Goal: Transaction & Acquisition: Subscribe to service/newsletter

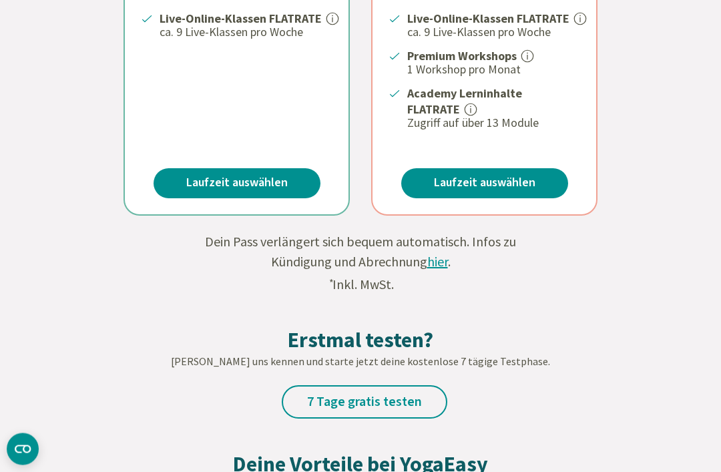
scroll to position [605, 0]
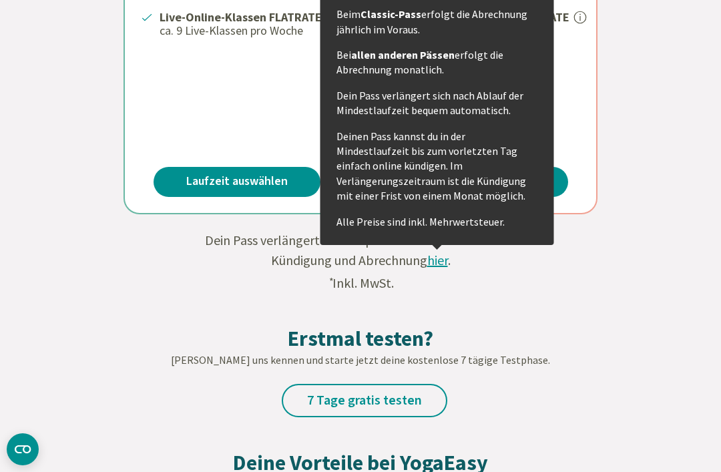
click at [437, 259] on span "hier" at bounding box center [438, 260] width 21 height 17
click at [547, 300] on div "Erstmal testen? Lerne uns kennen und starte jetzt deine kostenlose 7 tägige Tes…" at bounding box center [360, 355] width 721 height 124
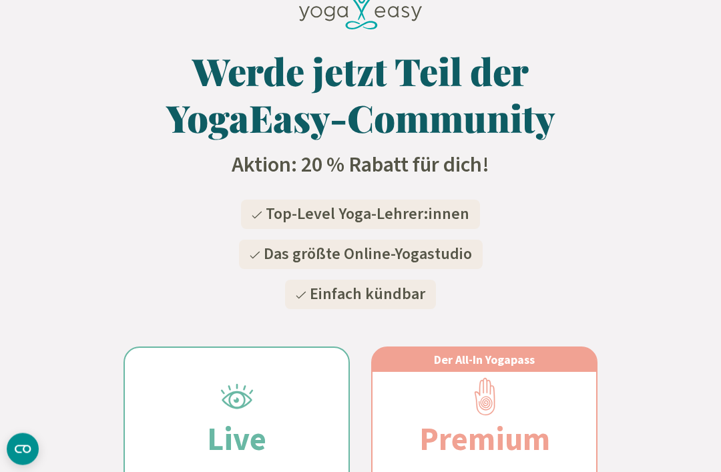
scroll to position [0, 0]
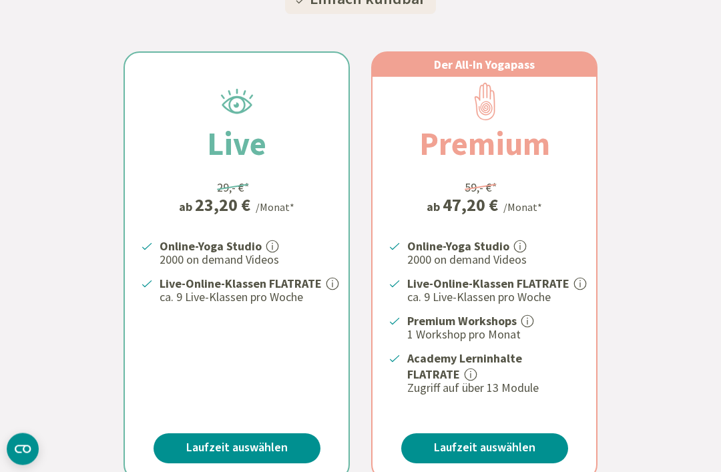
scroll to position [339, 0]
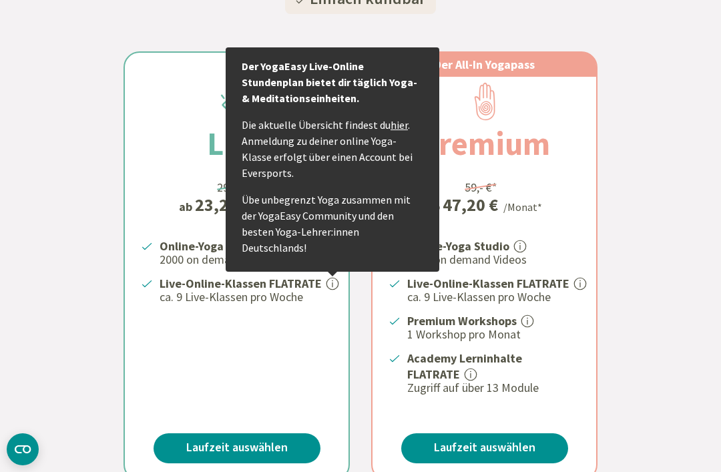
click at [359, 385] on div "Live 29,- €* ab 23,20 € /Monat* Online-Yoga Studio 2000 on demand Videos Live-O…" at bounding box center [361, 266] width 496 height 430
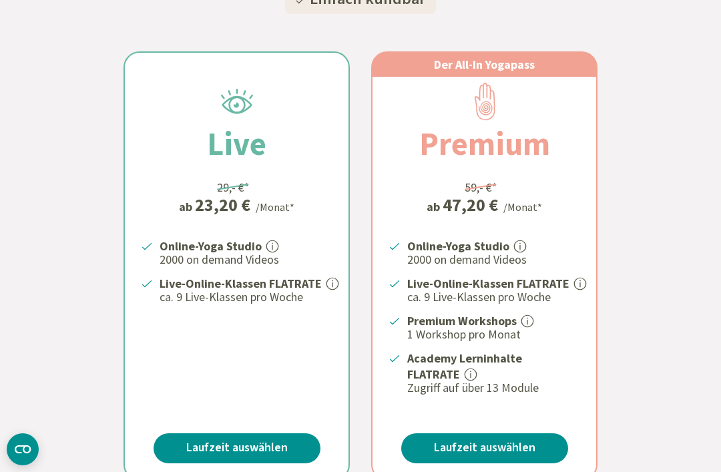
click at [495, 447] on link "Laufzeit auswählen" at bounding box center [484, 449] width 167 height 30
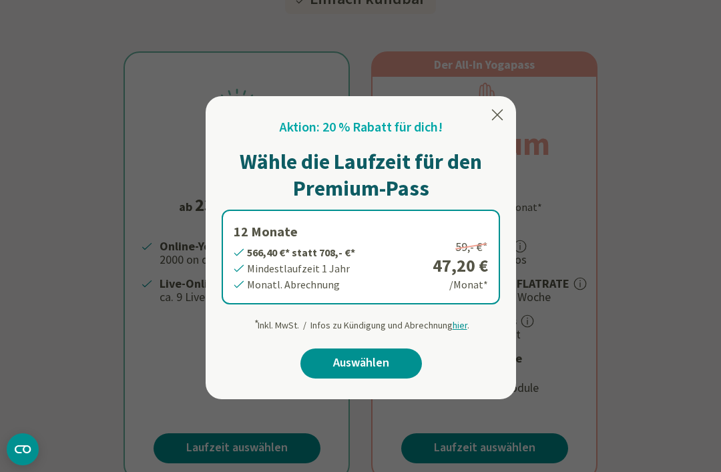
click at [499, 112] on icon at bounding box center [498, 115] width 16 height 16
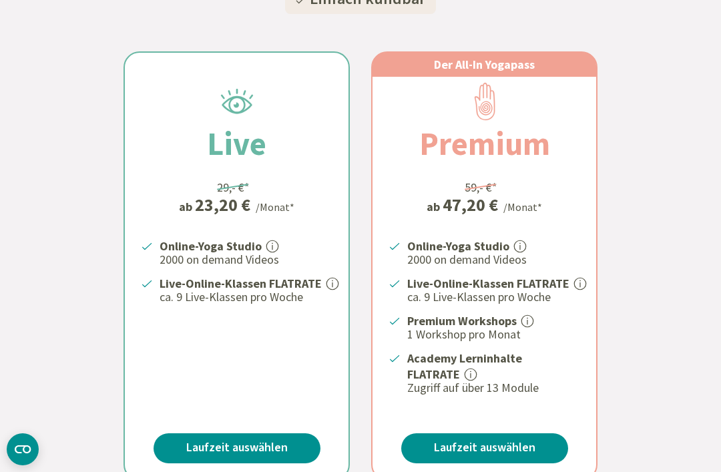
click at [277, 439] on link "Laufzeit auswählen" at bounding box center [237, 449] width 167 height 30
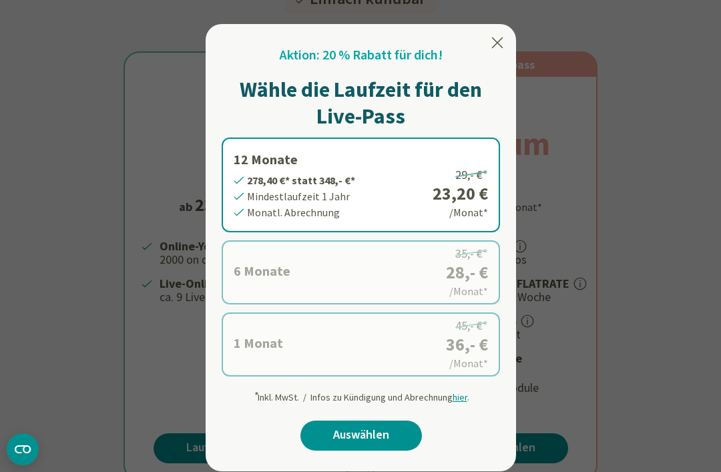
click at [496, 47] on icon at bounding box center [498, 43] width 16 height 16
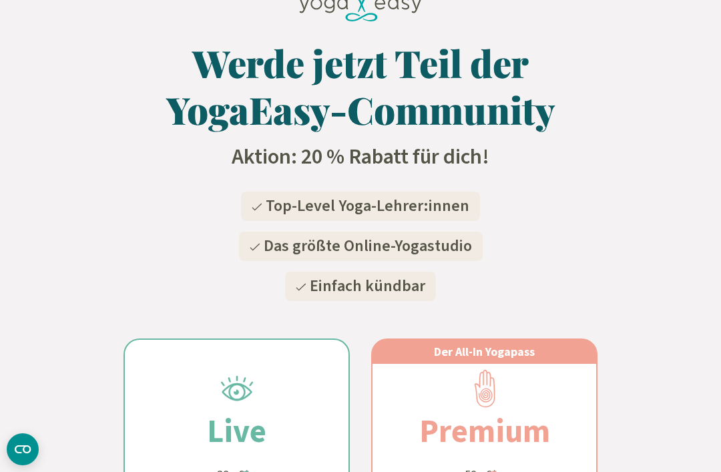
scroll to position [0, 0]
